Goal: Task Accomplishment & Management: Complete application form

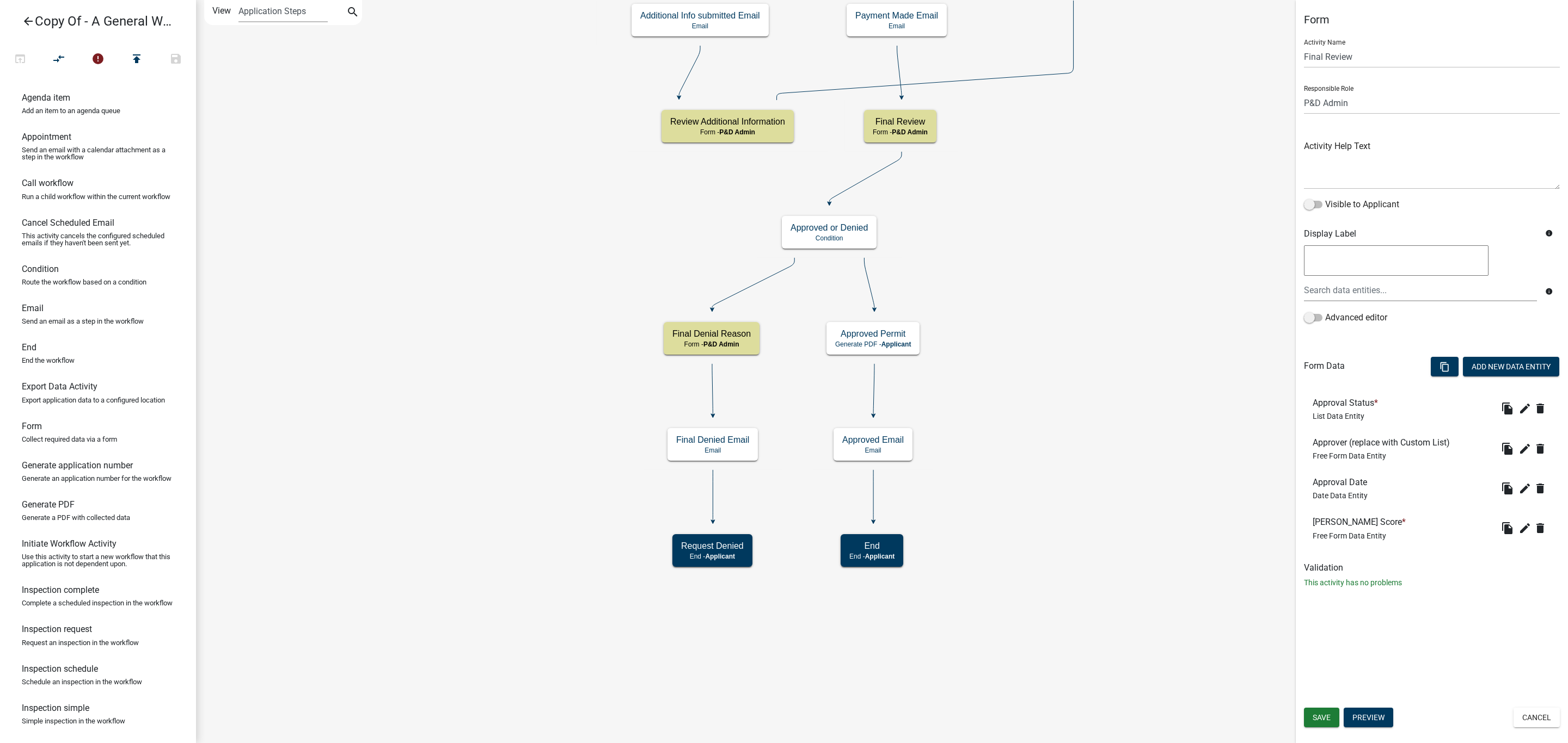
select select "1D7849C7-47D0-45C1-BB15-B11DE66EF8E1"
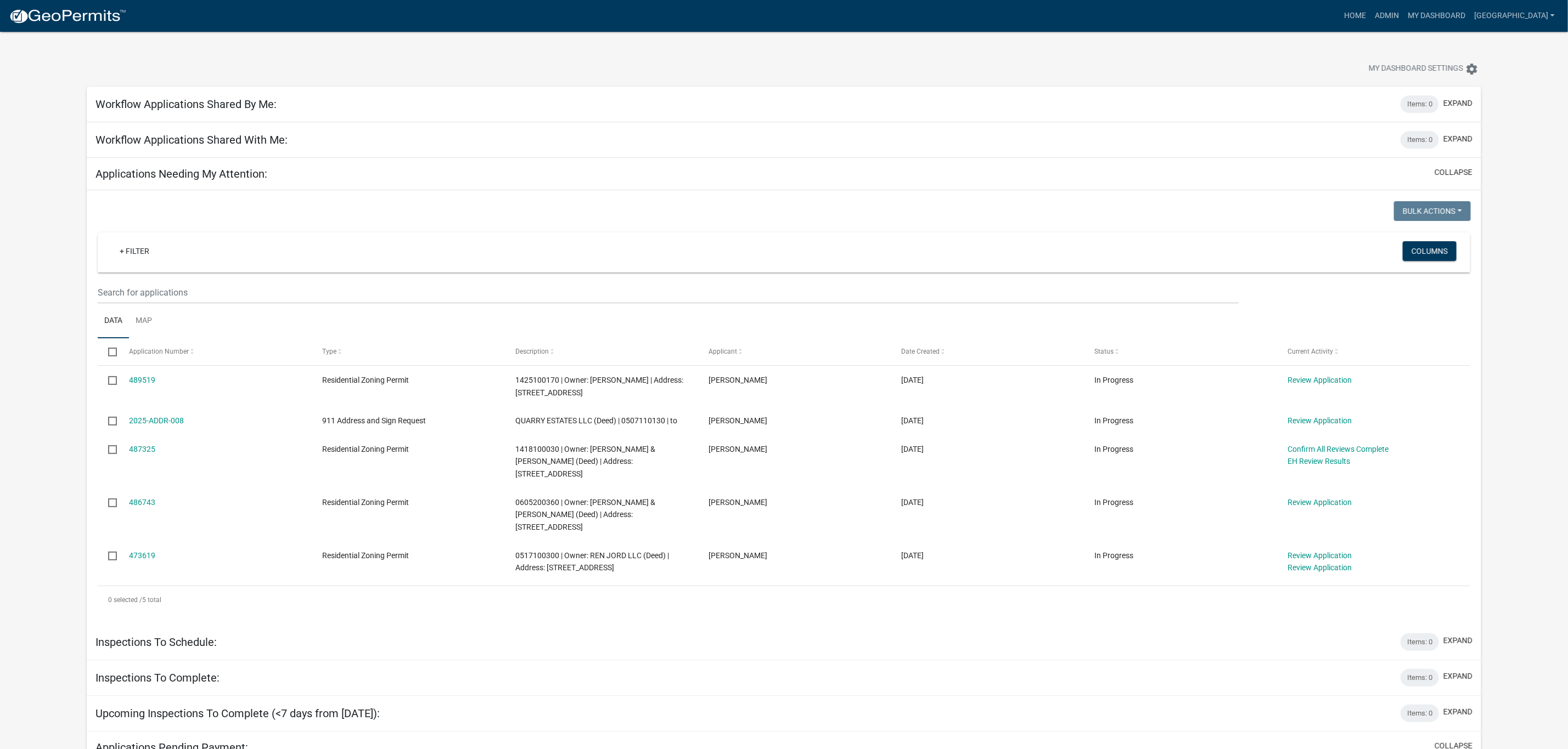
click at [173, 418] on link "2025-ADDR-008" at bounding box center [156, 420] width 55 height 8
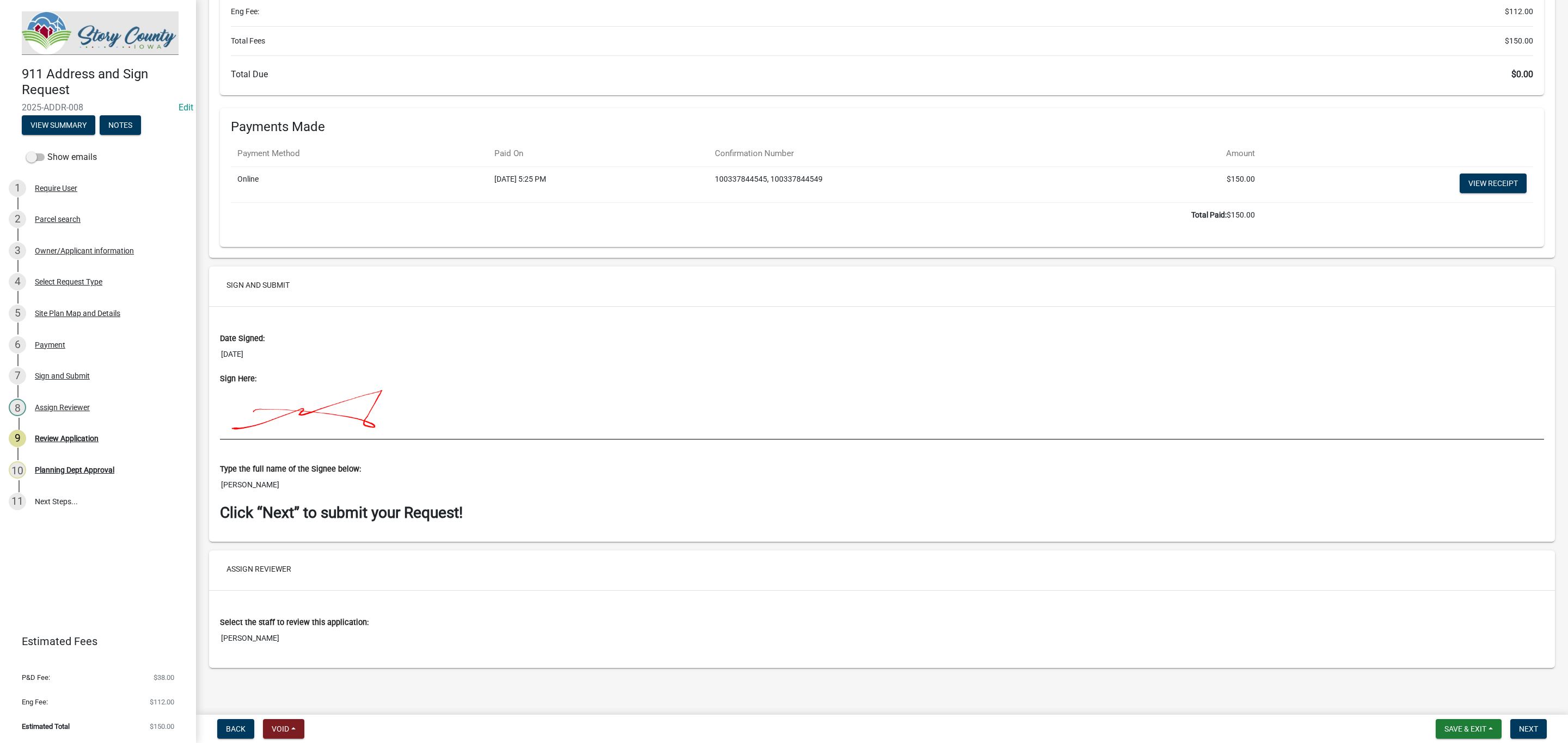
scroll to position [2305, 0]
click at [1531, 723] on button "Next" at bounding box center [1528, 729] width 36 height 20
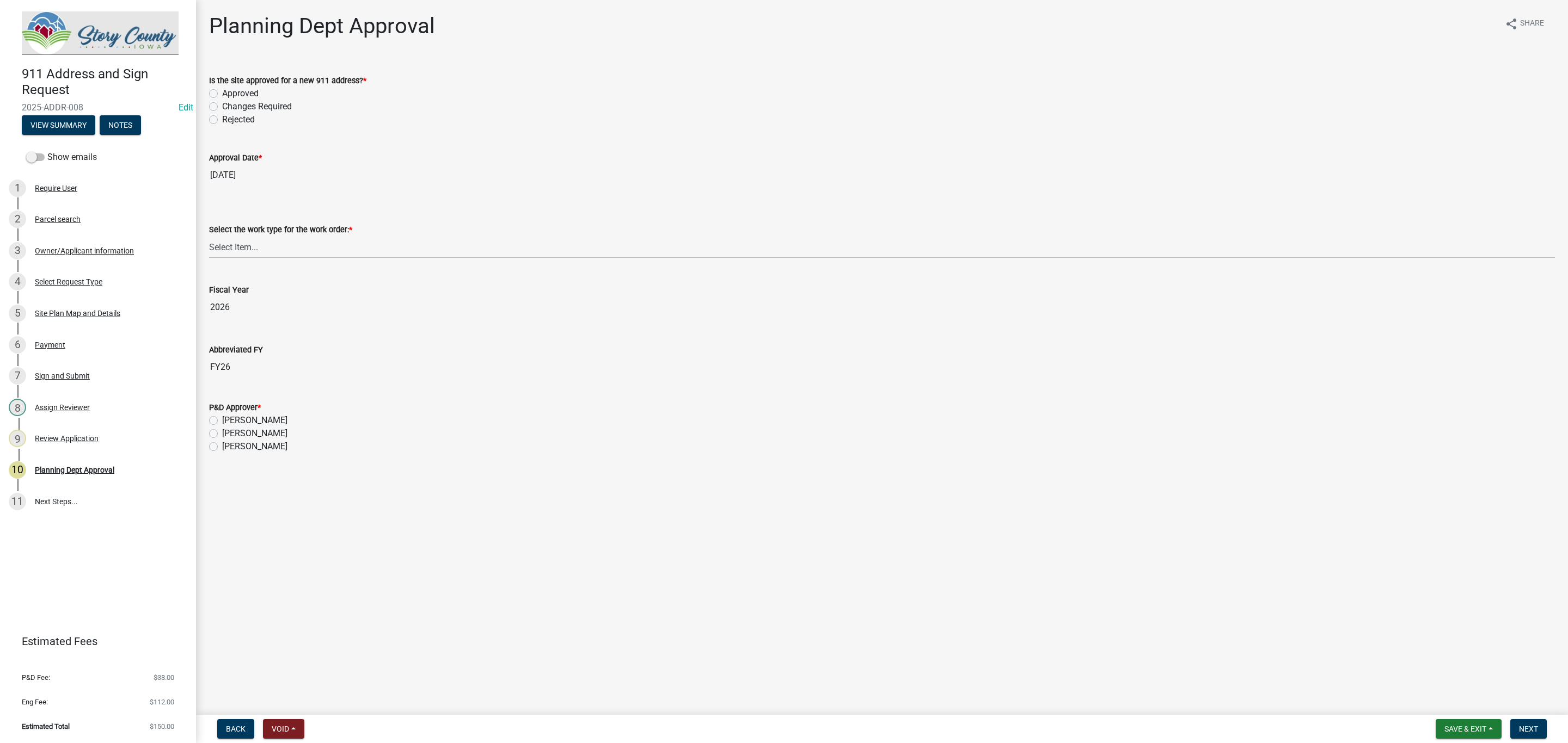
click at [222, 92] on label "Approved" at bounding box center [241, 93] width 36 height 13
click at [222, 92] on input "Approved" at bounding box center [226, 90] width 7 height 7
radio input "true"
click at [297, 250] on select "Select Item... New Address Assigned Replacement Marker Replacement Sign Post Re…" at bounding box center [881, 247] width 1346 height 22
click at [209, 236] on select "Select Item... New Address Assigned Replacement Marker Replacement Sign Post Re…" at bounding box center [881, 247] width 1346 height 22
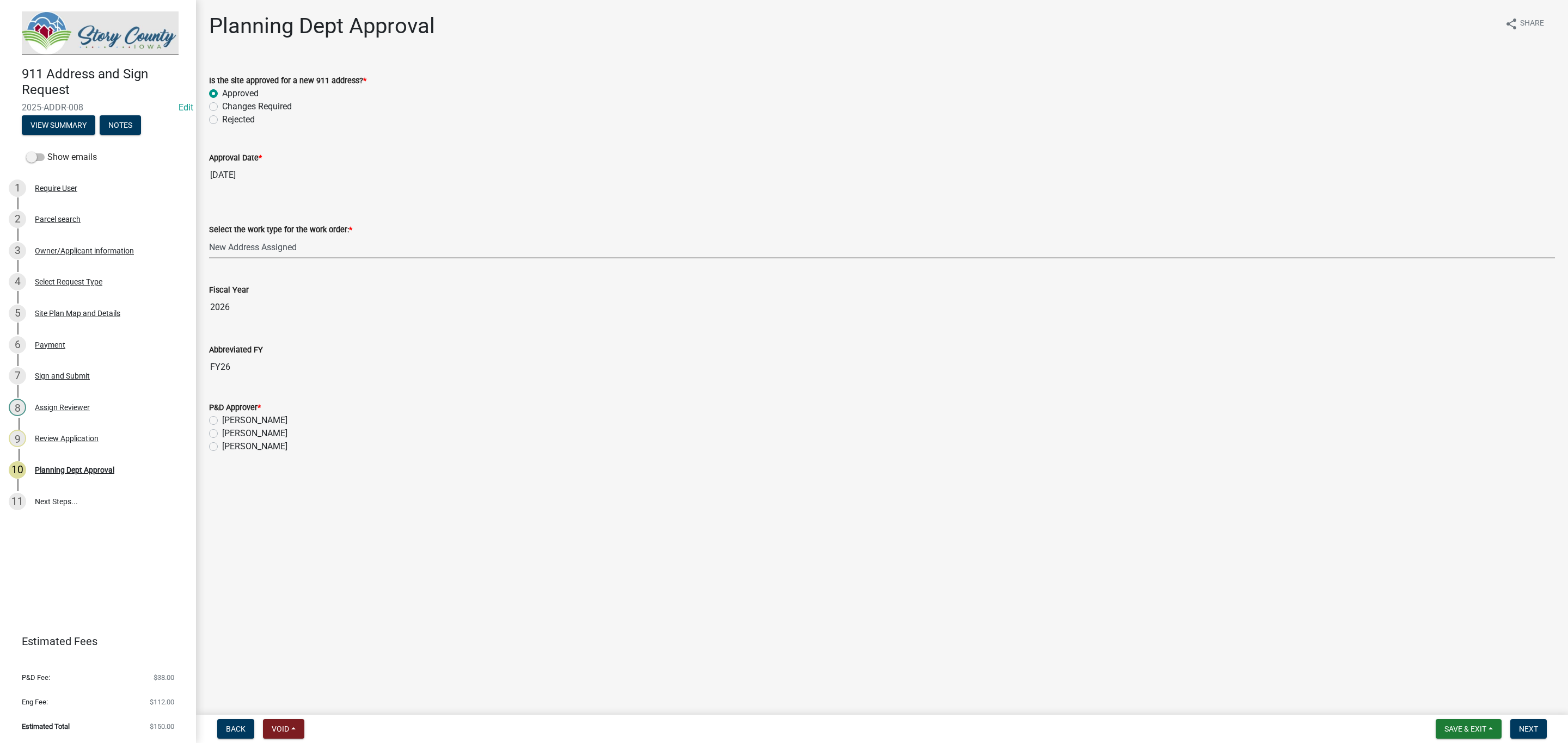
select select "3d4cf79e-cdf7-453e-a278-f874bdf719b4"
click at [222, 446] on label "Marcus Amman" at bounding box center [255, 447] width 65 height 13
click at [222, 446] on input "Marcus Amman" at bounding box center [226, 444] width 7 height 7
radio input "true"
click at [1529, 728] on span "Next" at bounding box center [1528, 729] width 19 height 8
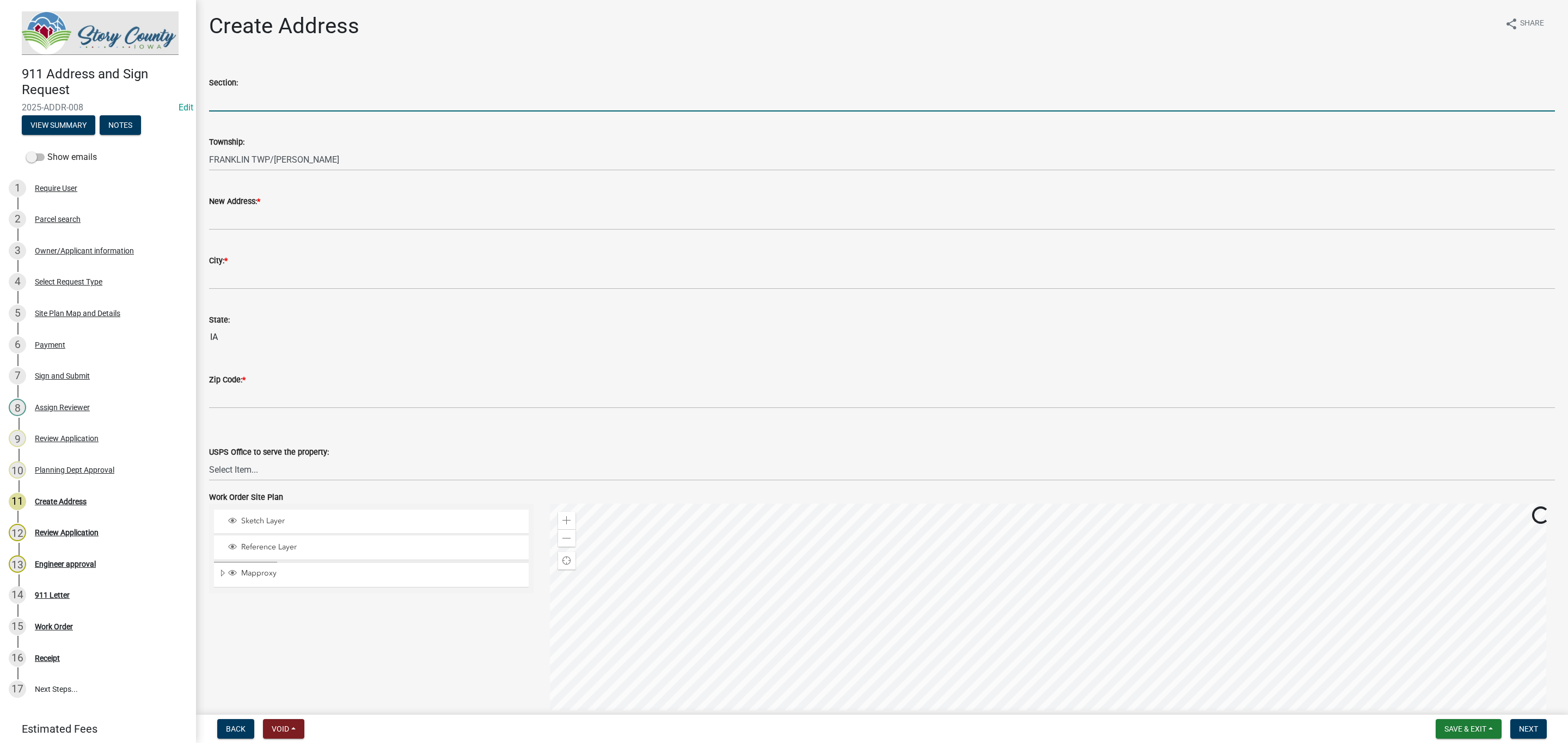
click at [260, 96] on input "Section:" at bounding box center [881, 100] width 1346 height 22
type input "07"
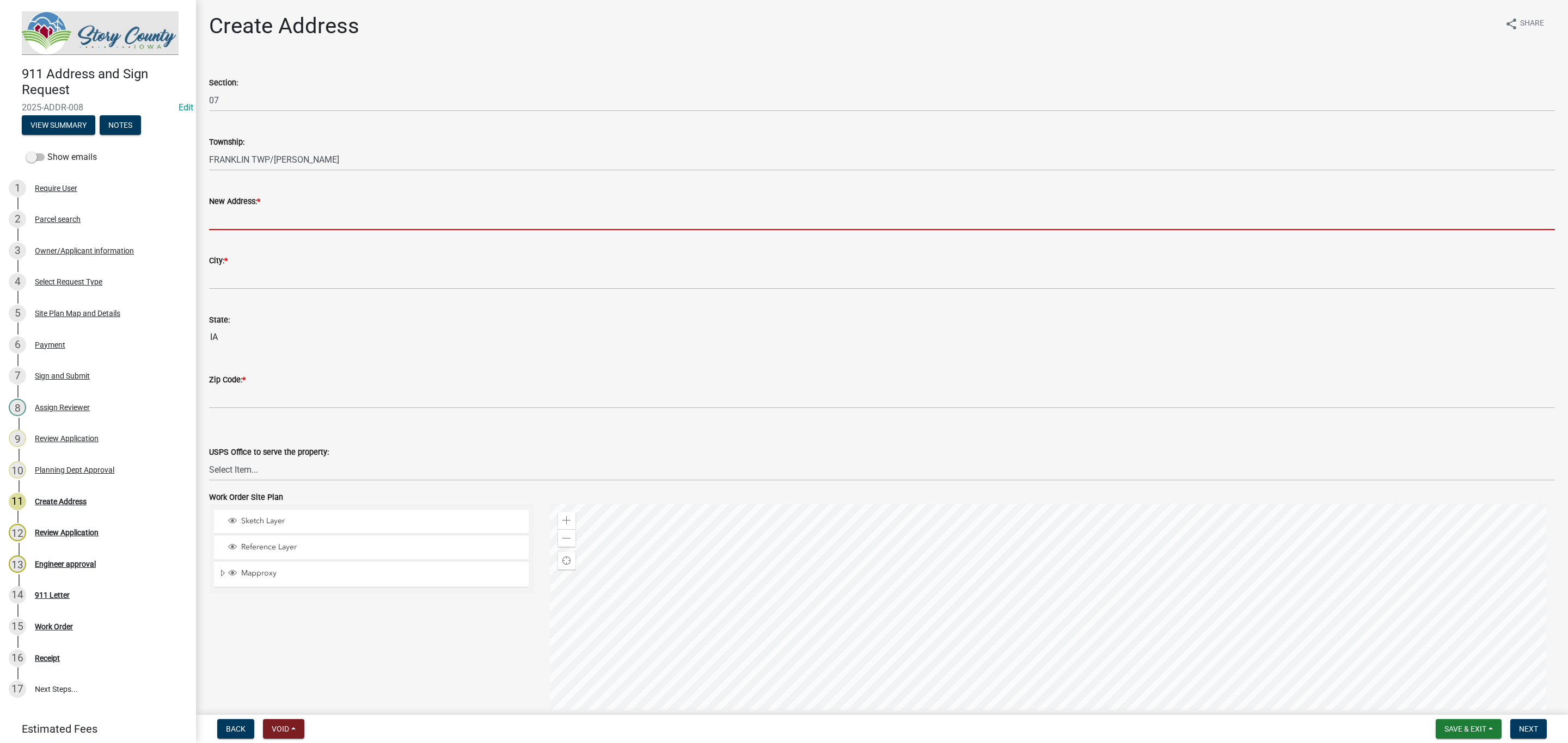
click at [247, 215] on input "New Address: *" at bounding box center [881, 219] width 1346 height 22
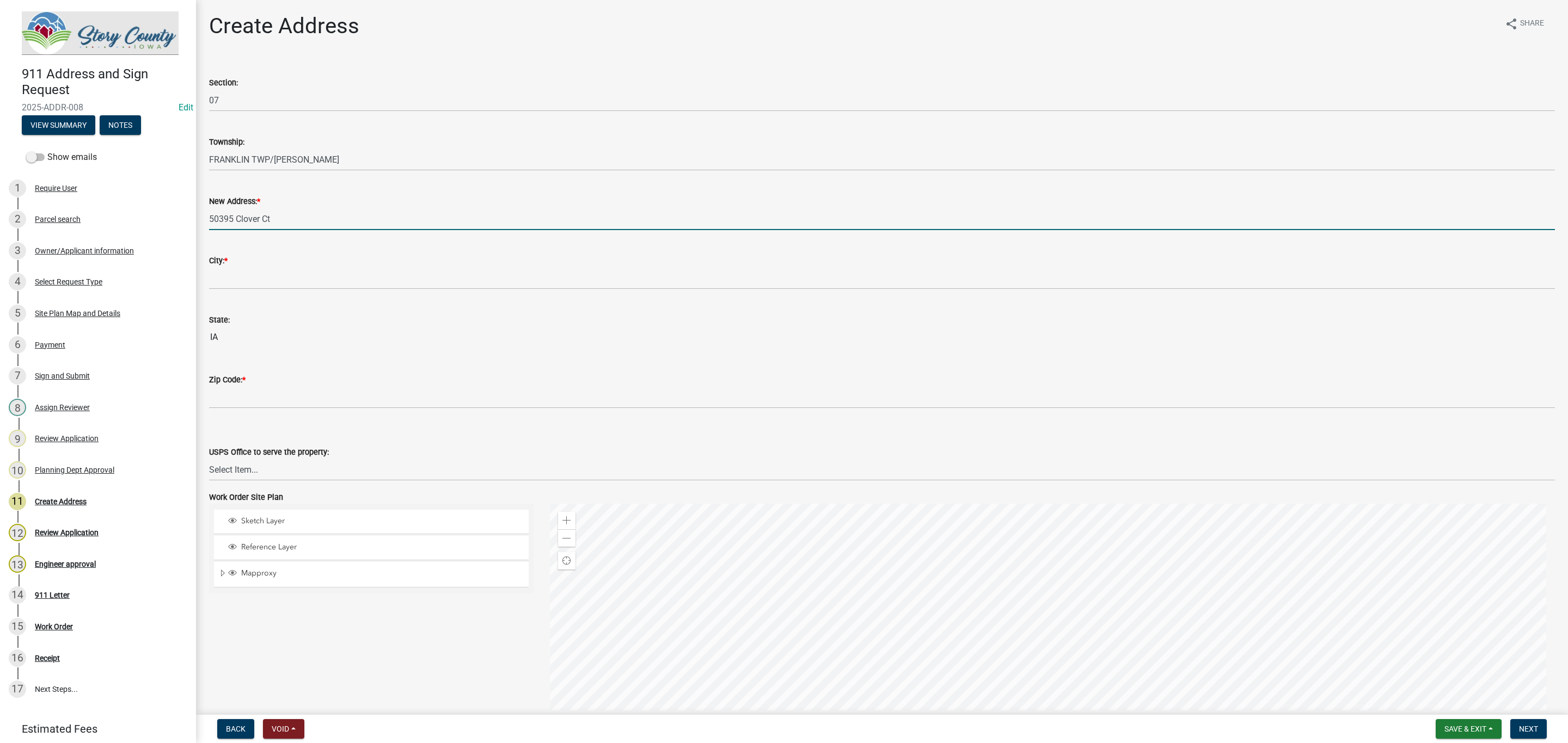
type input "50395 Clover Ct"
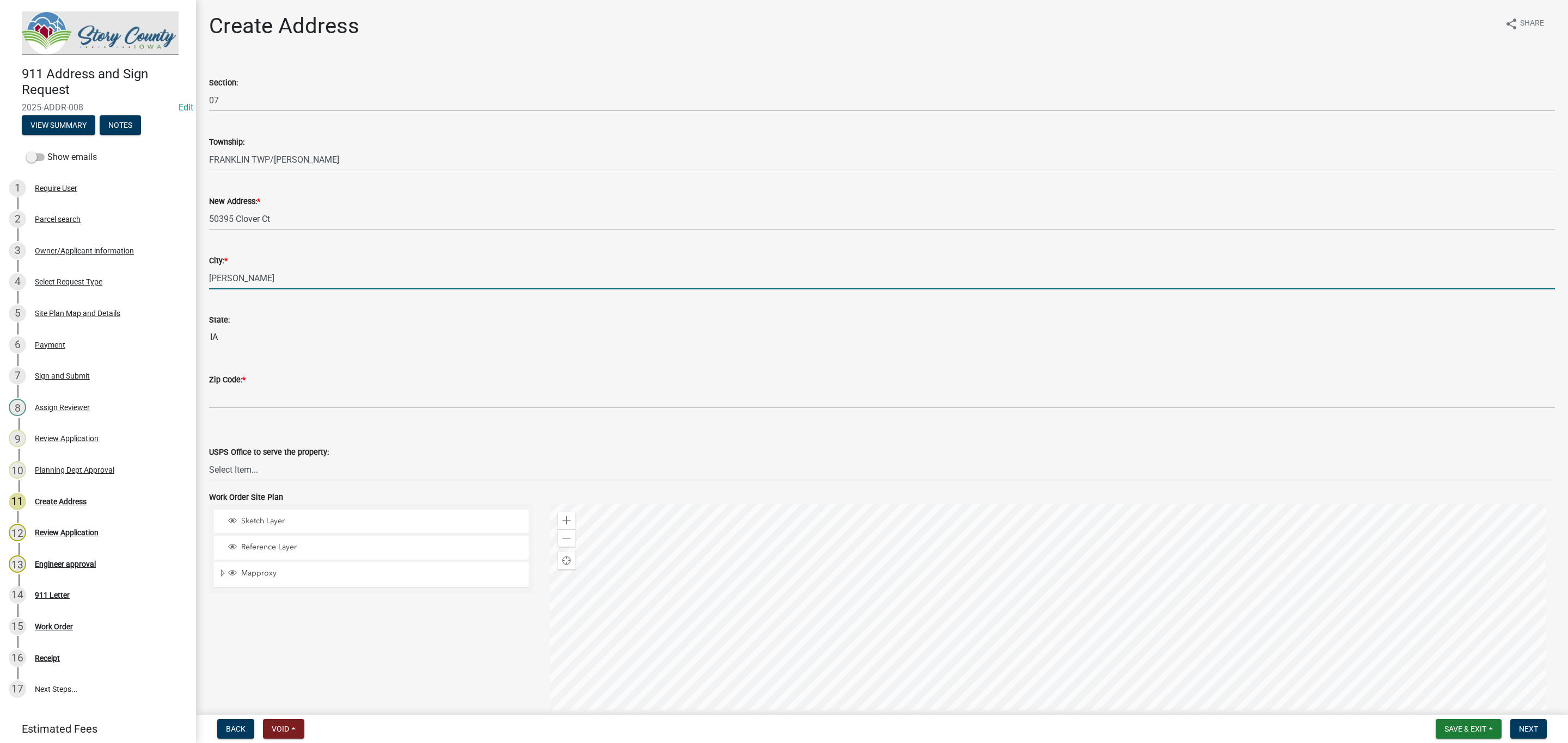
type input "Ames"
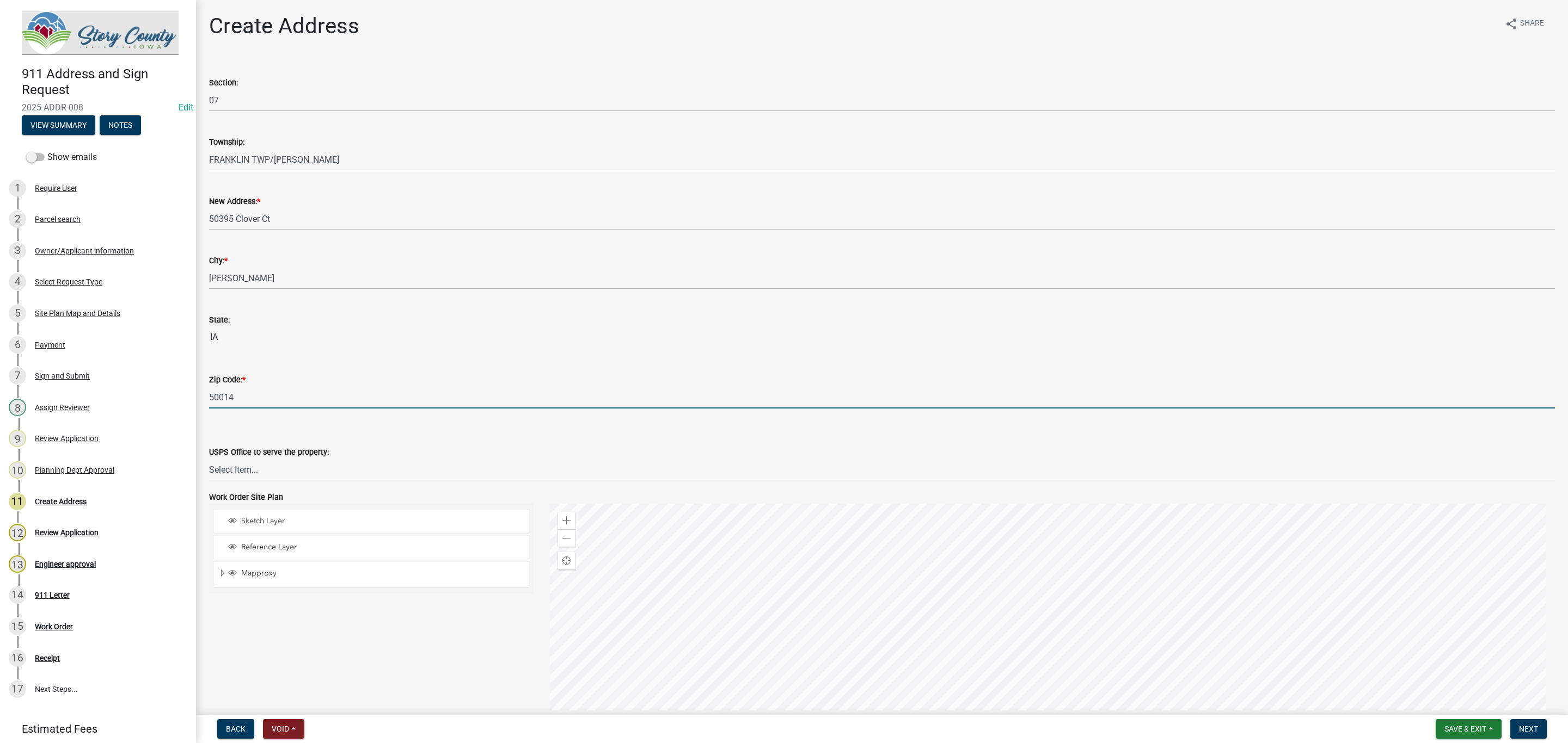
type input "50014"
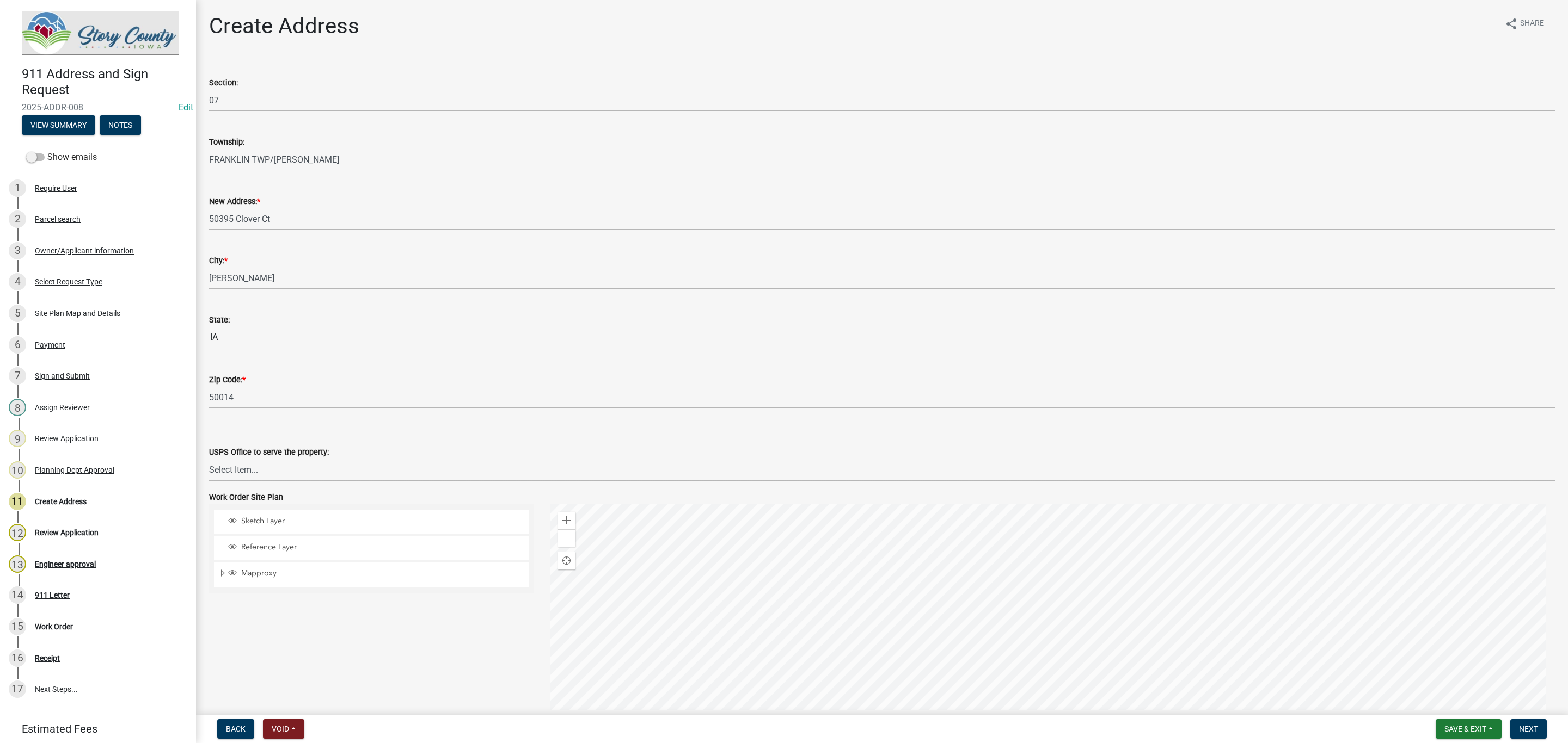
click at [309, 474] on select "Select Item... Ames Post Office 50010 Ames Post Office 50014 Cambridge Post Off…" at bounding box center [881, 470] width 1346 height 22
click at [209, 458] on select "Select Item... Ames Post Office 50010 Ames Post Office 50014 Cambridge Post Off…" at bounding box center [881, 470] width 1346 height 22
select select "bc0ca5a6-6eda-4170-a110-cee83460f86d"
click at [212, 428] on div "USPS Office to serve the property: Select Item... Ames Post Office 50010 Ames P…" at bounding box center [881, 449] width 1346 height 64
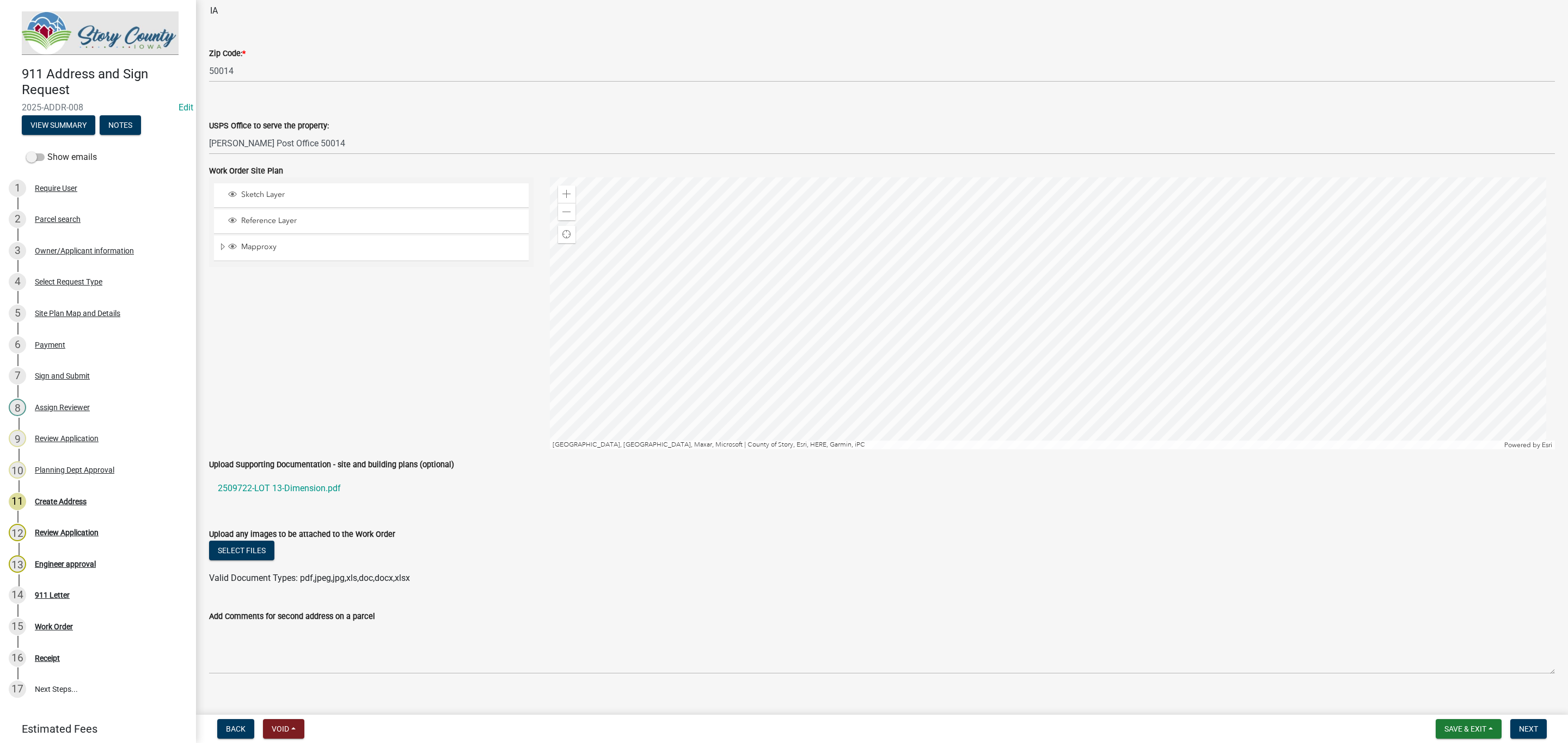
scroll to position [341, 0]
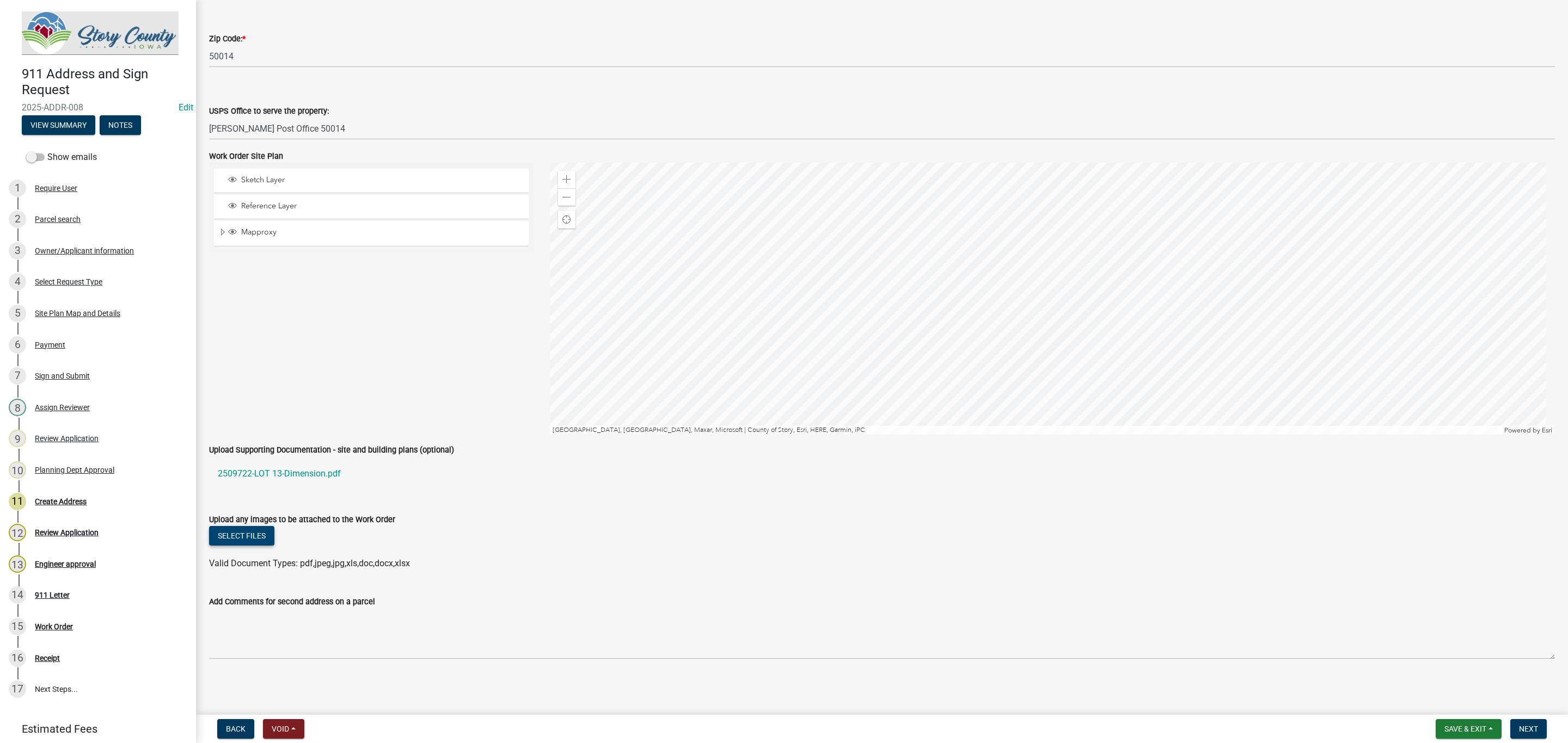
click at [242, 531] on button "Select files" at bounding box center [241, 536] width 65 height 20
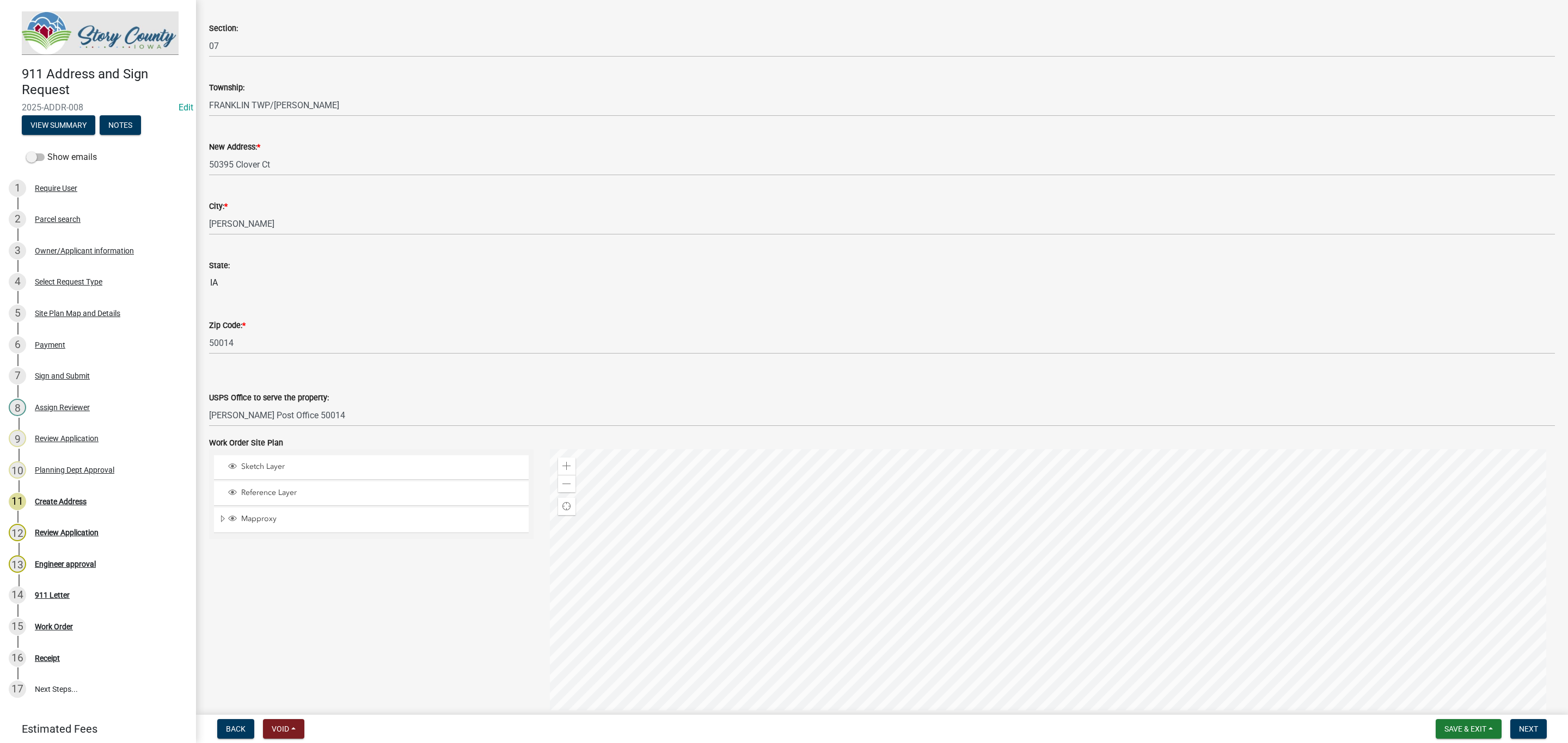
scroll to position [381, 0]
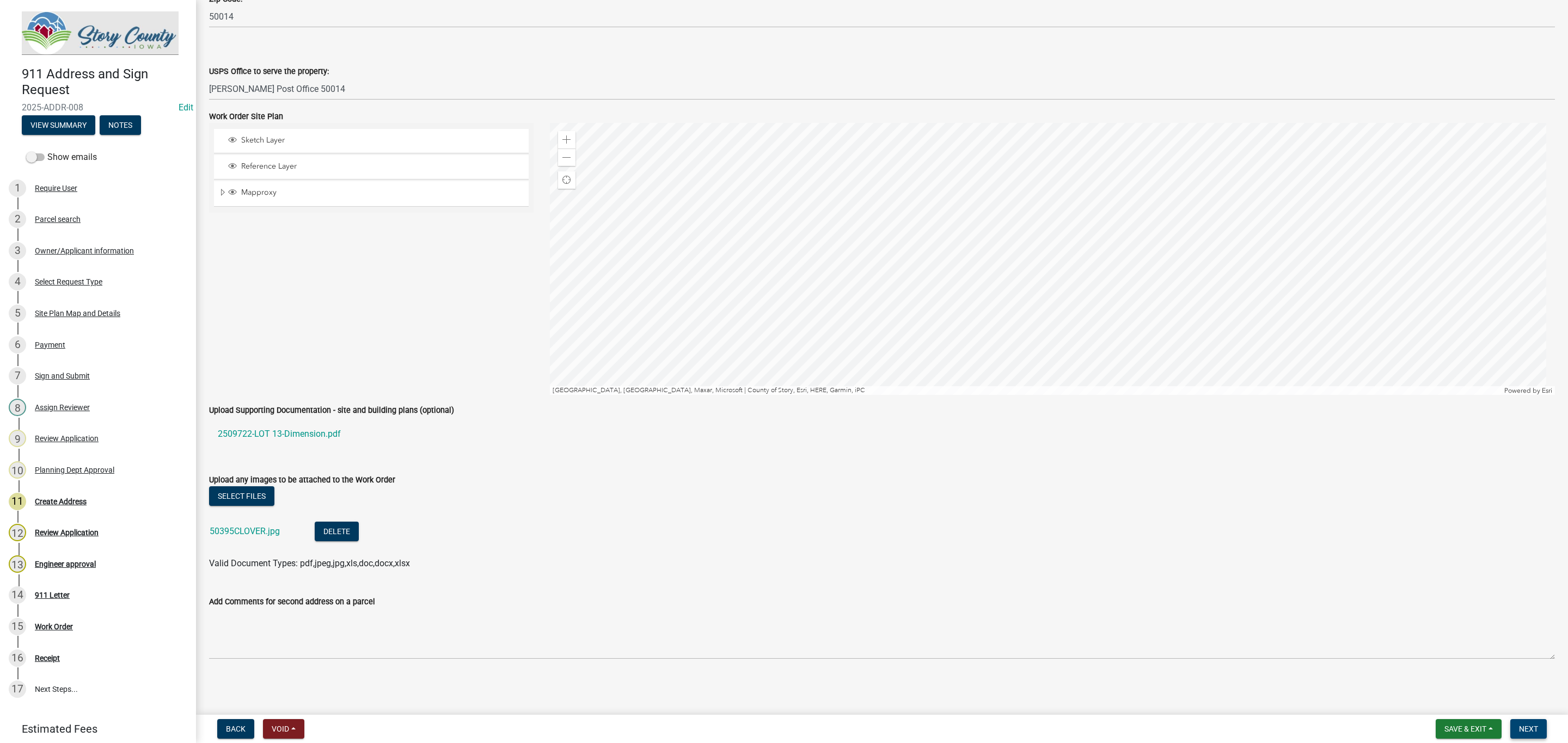
click at [1527, 723] on button "Next" at bounding box center [1528, 729] width 36 height 20
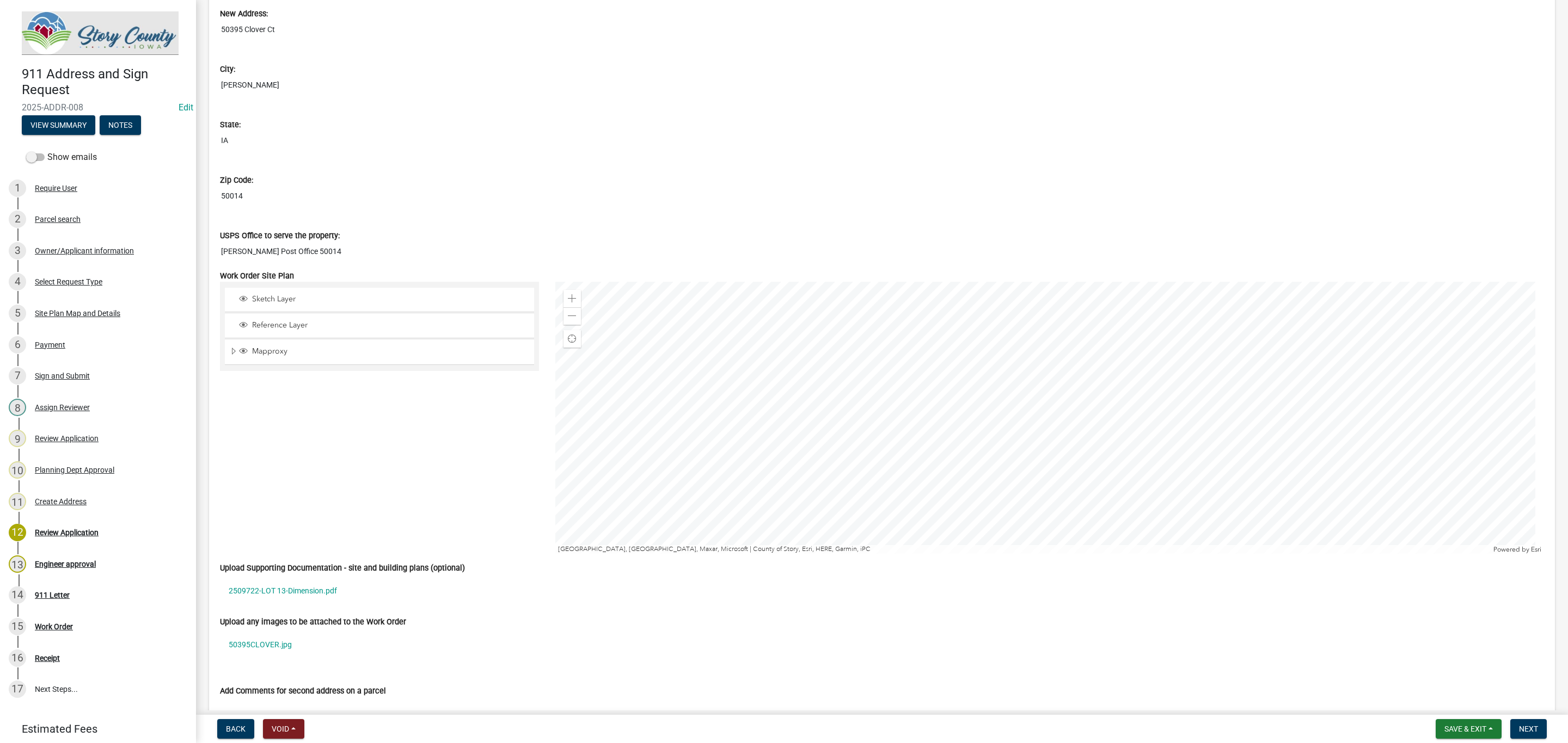
scroll to position [3693, 0]
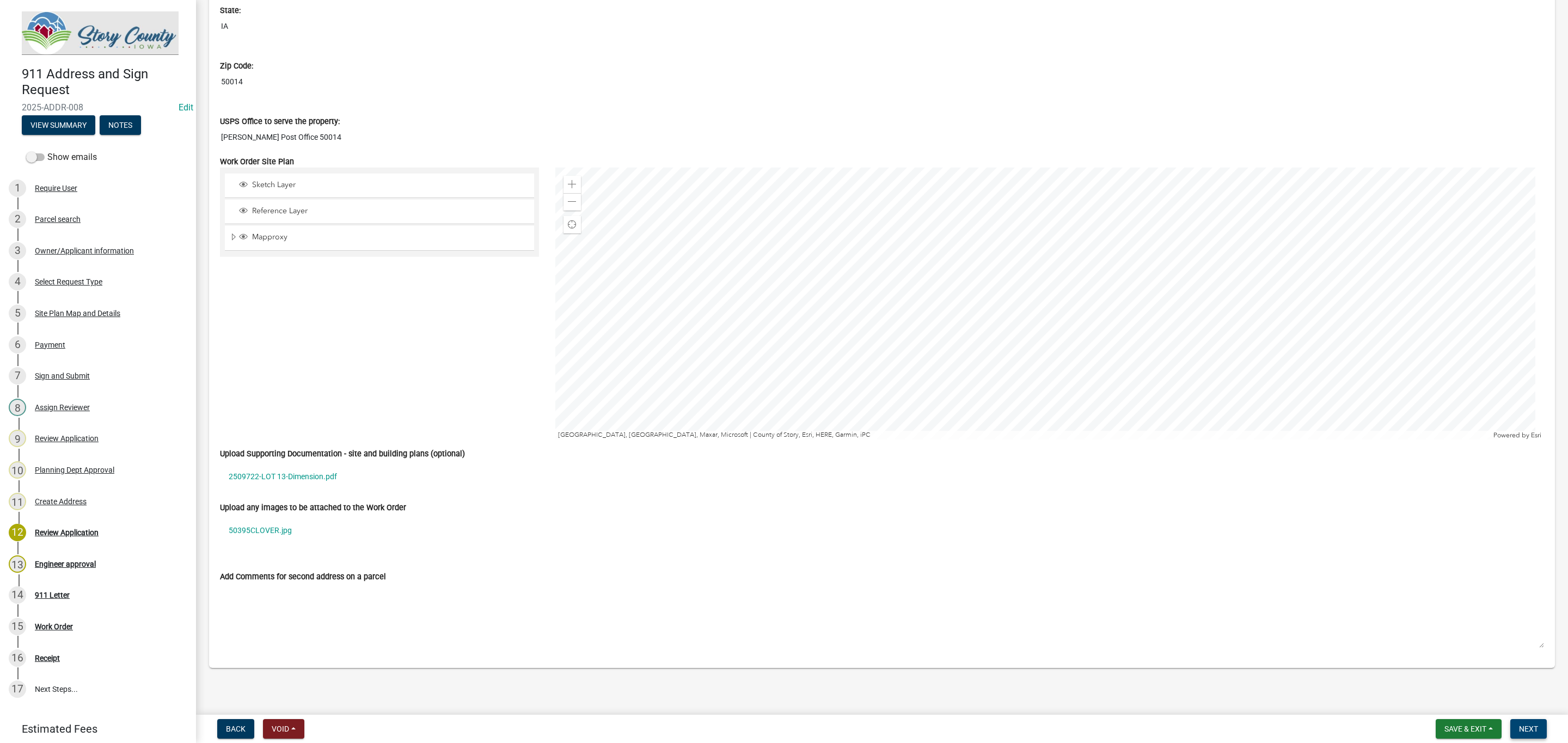
click at [1532, 725] on span "Next" at bounding box center [1528, 729] width 19 height 8
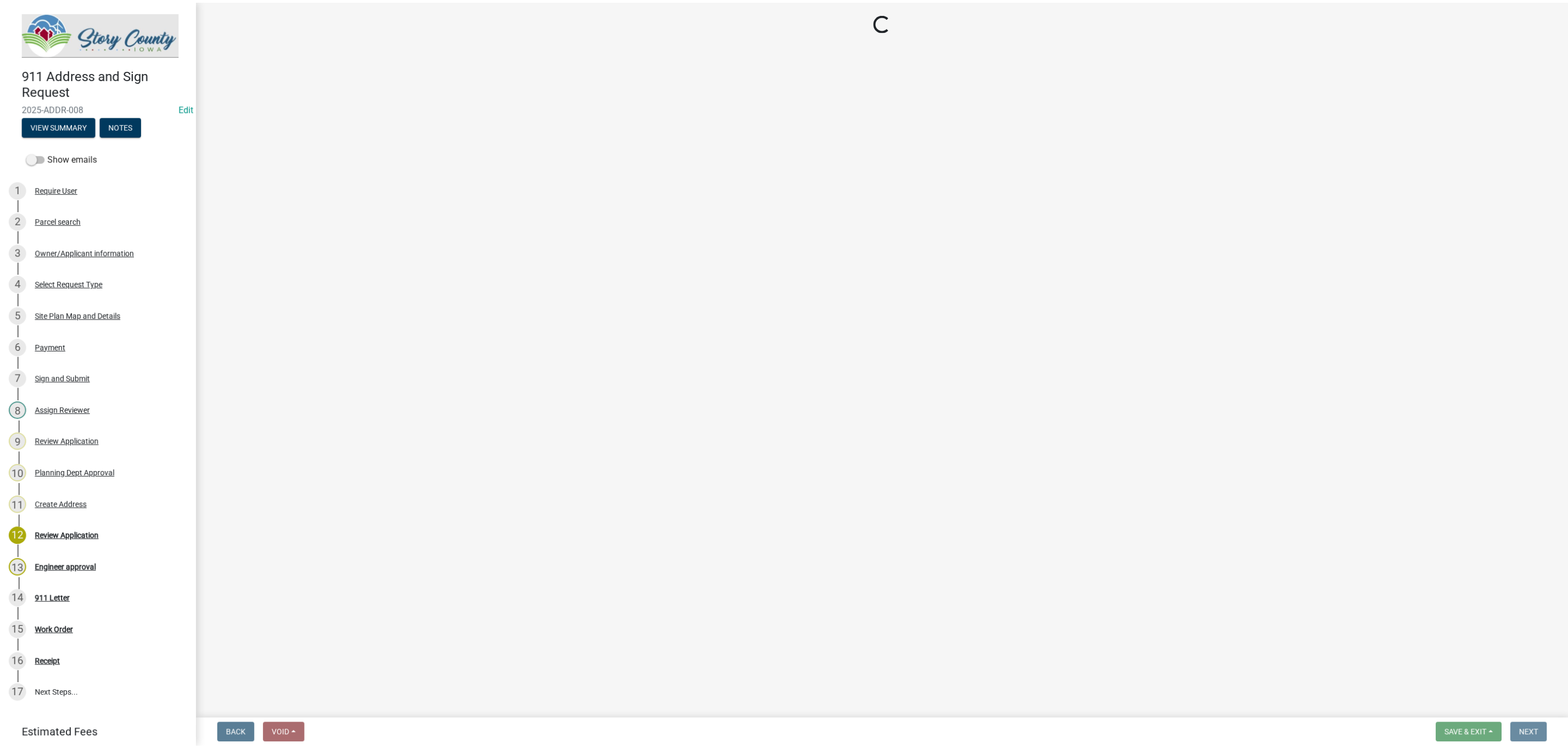
scroll to position [0, 0]
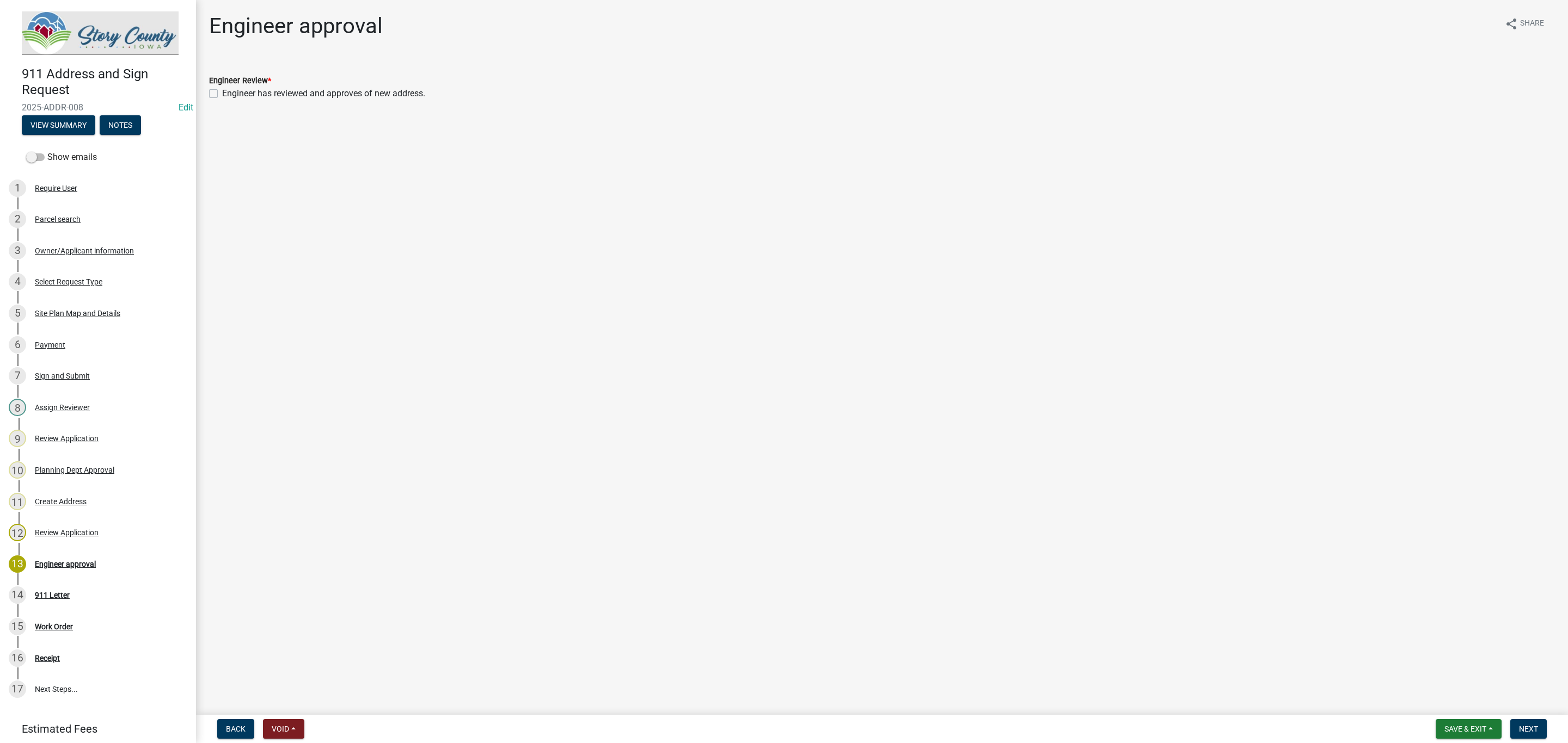
click at [210, 99] on div "Engineer has reviewed and approves of new address." at bounding box center [881, 93] width 1346 height 13
click at [222, 92] on label "Engineer has reviewed and approves of new address." at bounding box center [324, 93] width 203 height 13
click at [222, 92] on input "Engineer has reviewed and approves of new address." at bounding box center [226, 90] width 7 height 7
checkbox input "true"
click at [1527, 727] on span "Next" at bounding box center [1528, 729] width 19 height 8
